Goal: Transaction & Acquisition: Purchase product/service

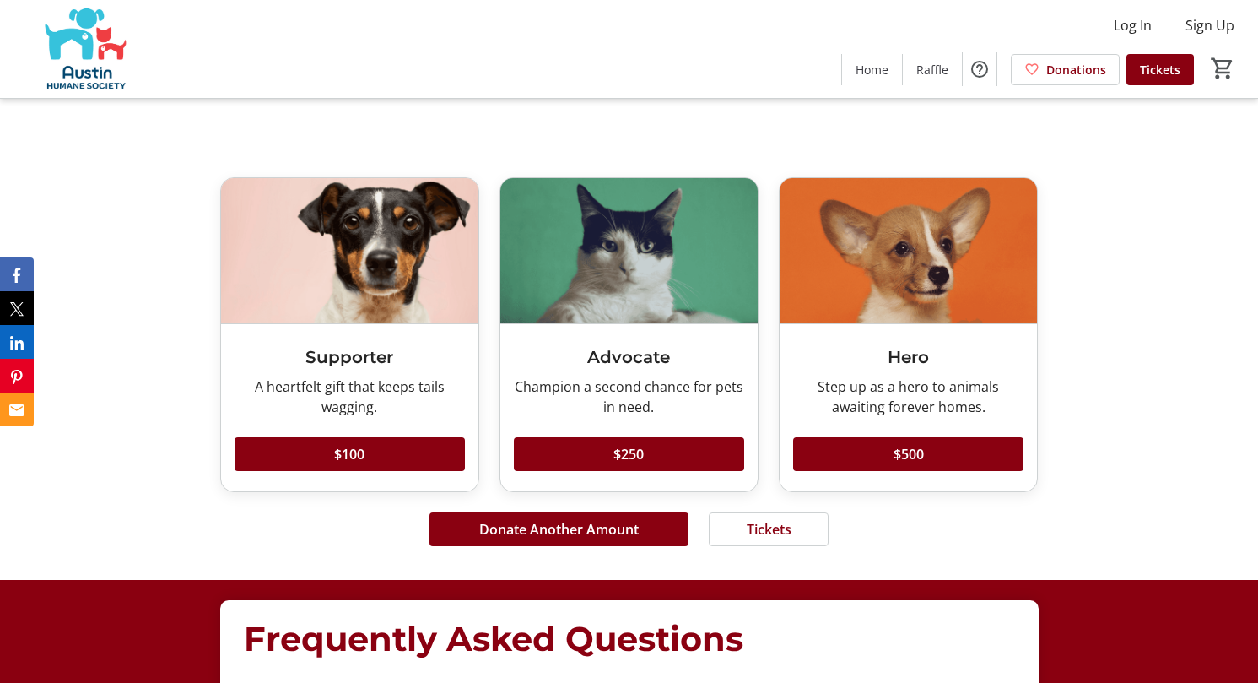
scroll to position [4220, 0]
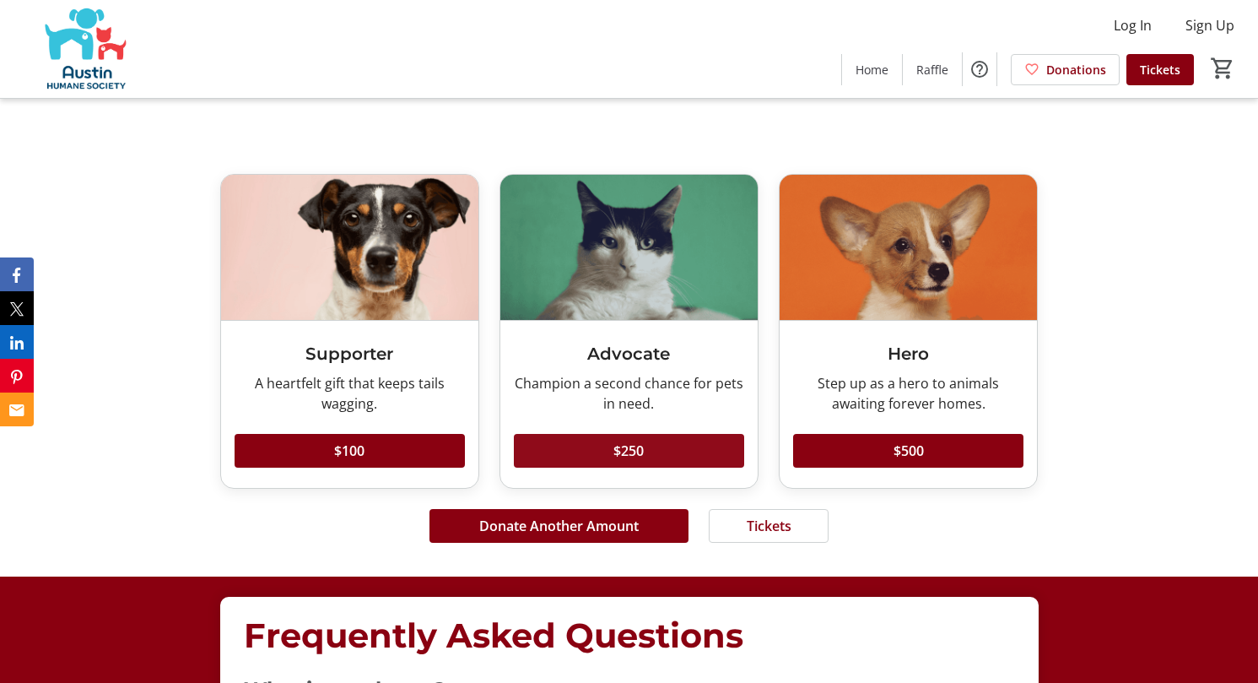
click at [677, 447] on span at bounding box center [629, 450] width 230 height 41
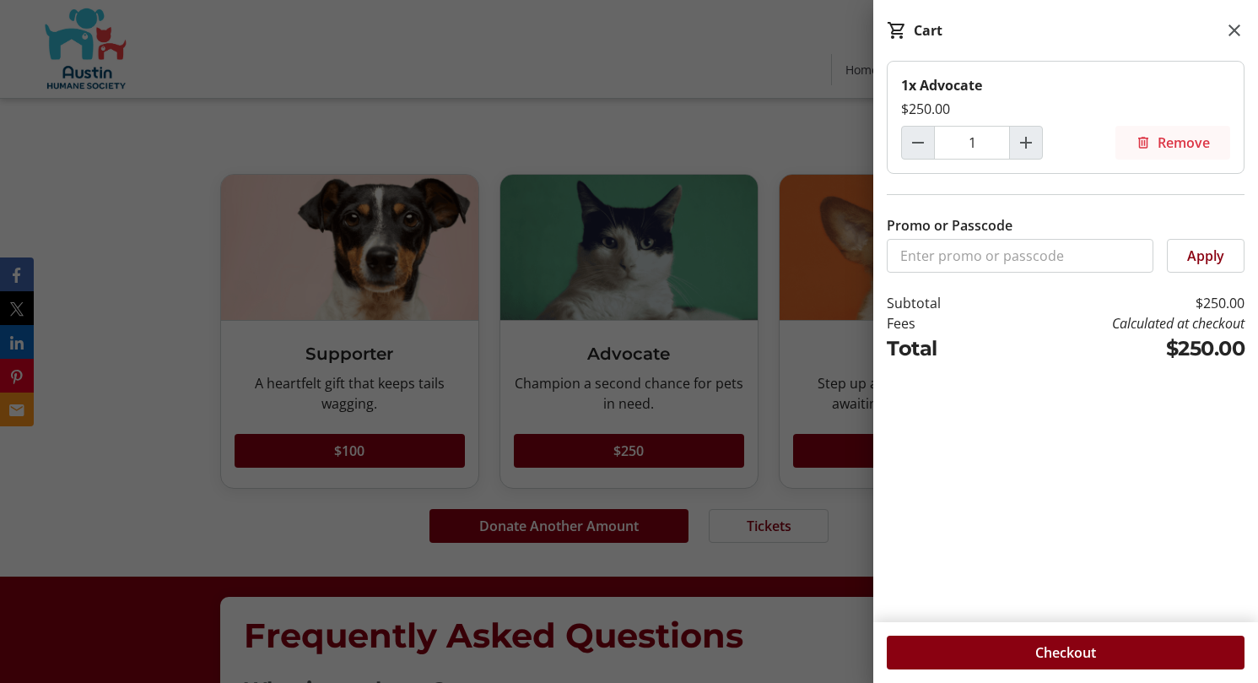
click at [1202, 139] on span "Remove" at bounding box center [1184, 142] width 52 height 20
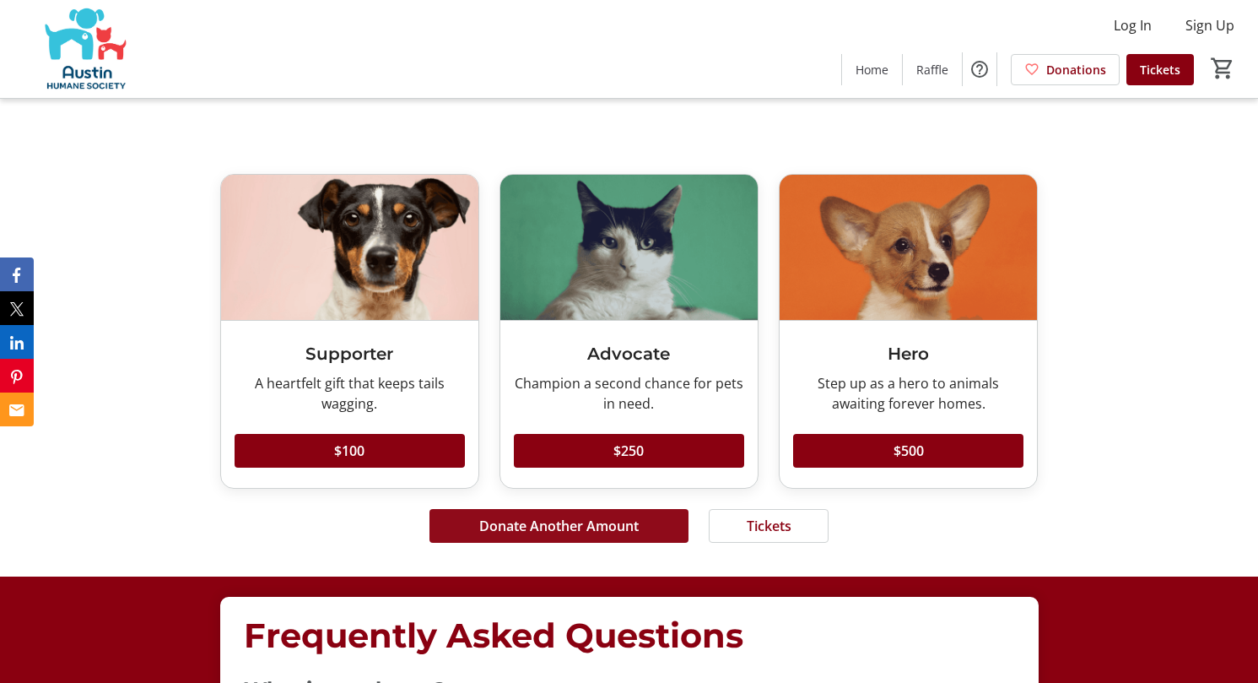
click at [576, 527] on span "Donate Another Amount" at bounding box center [558, 526] width 159 height 20
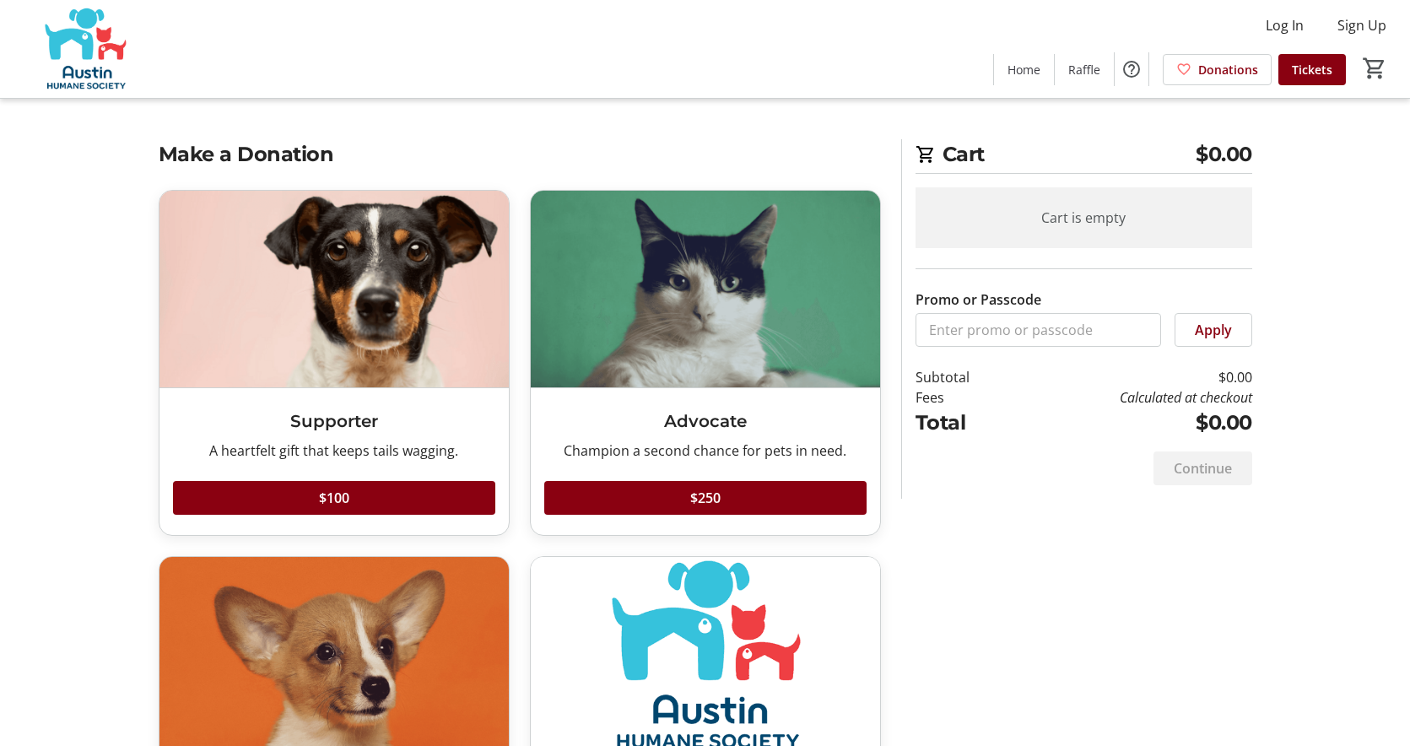
click at [94, 41] on img at bounding box center [85, 49] width 150 height 84
